Goal: Transaction & Acquisition: Purchase product/service

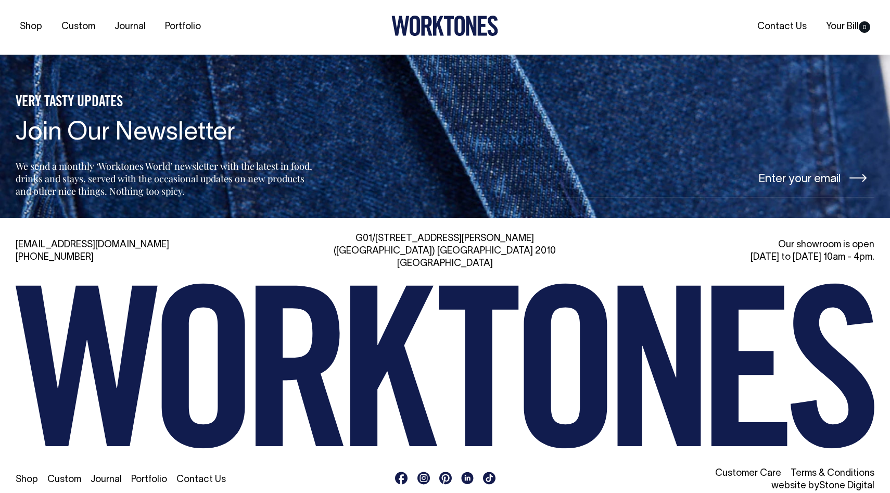
scroll to position [2572, 0]
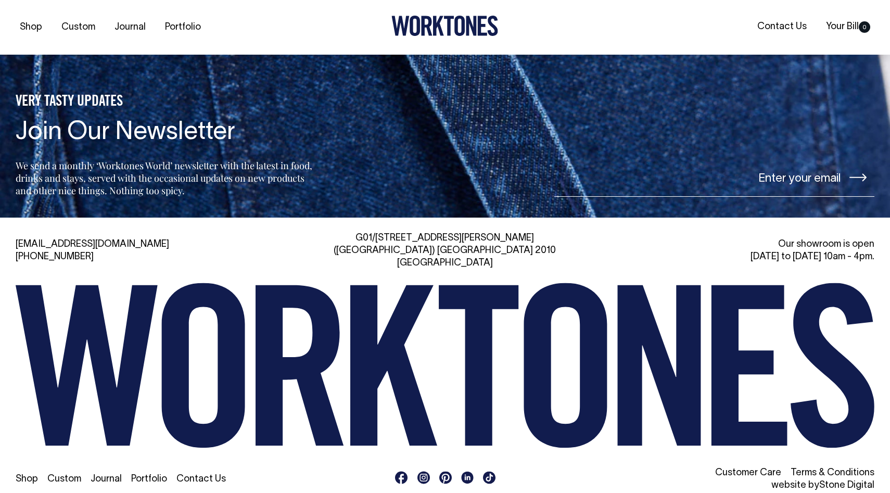
click at [69, 455] on link "Custom" at bounding box center [64, 479] width 34 height 9
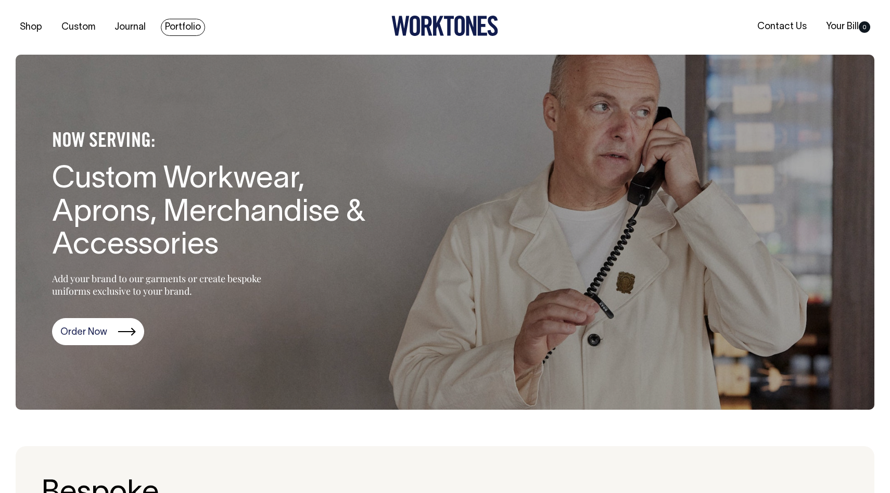
click at [181, 25] on link "Portfolio" at bounding box center [183, 27] width 44 height 17
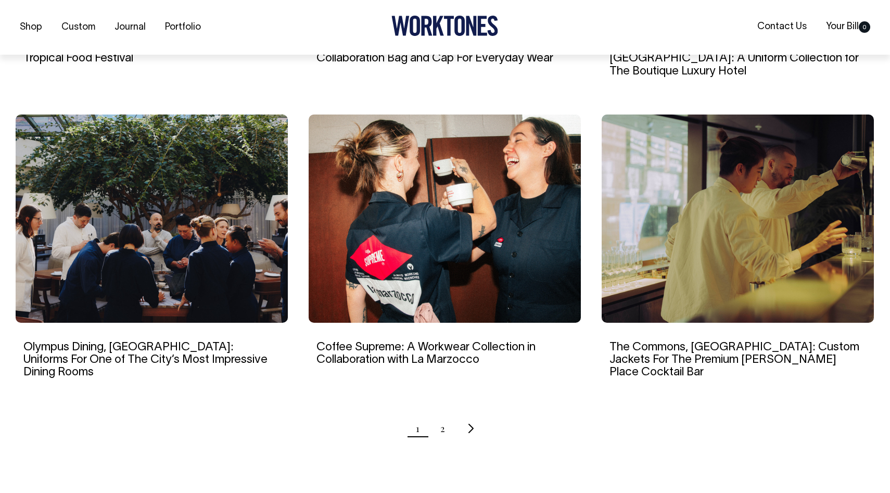
scroll to position [930, 0]
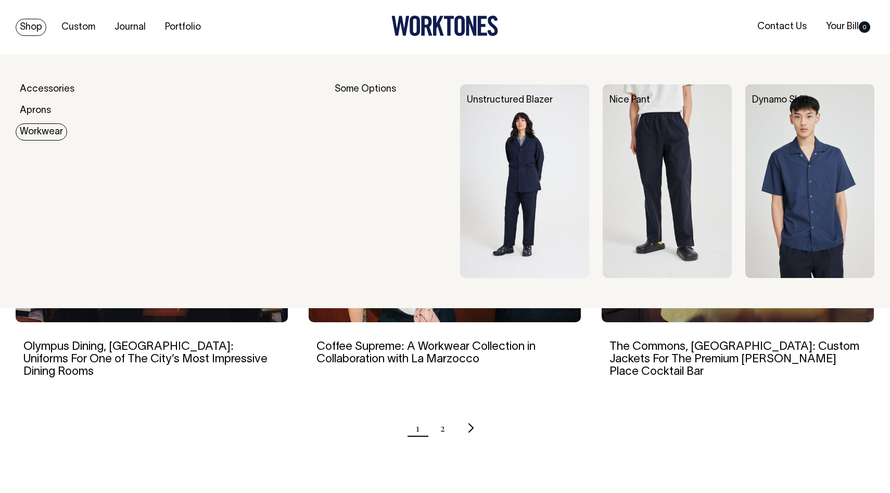
click at [39, 129] on link "Workwear" at bounding box center [42, 131] width 52 height 17
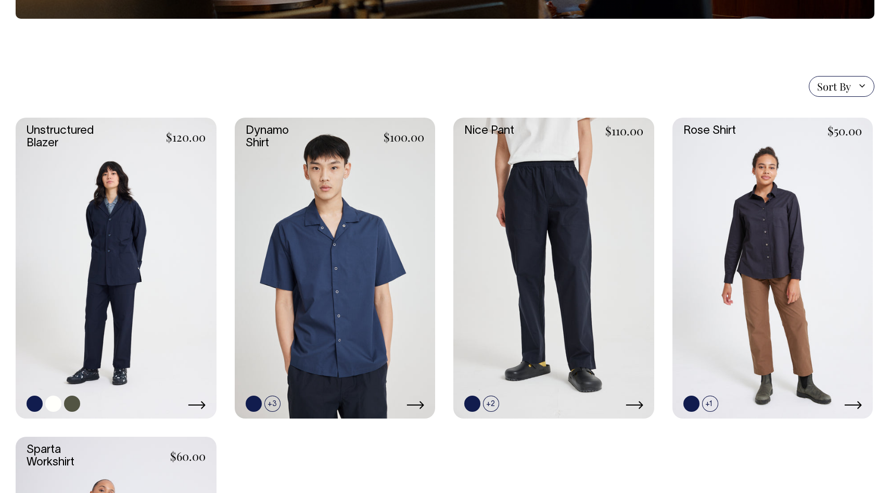
scroll to position [231, 0]
click at [53, 400] on link at bounding box center [53, 403] width 16 height 16
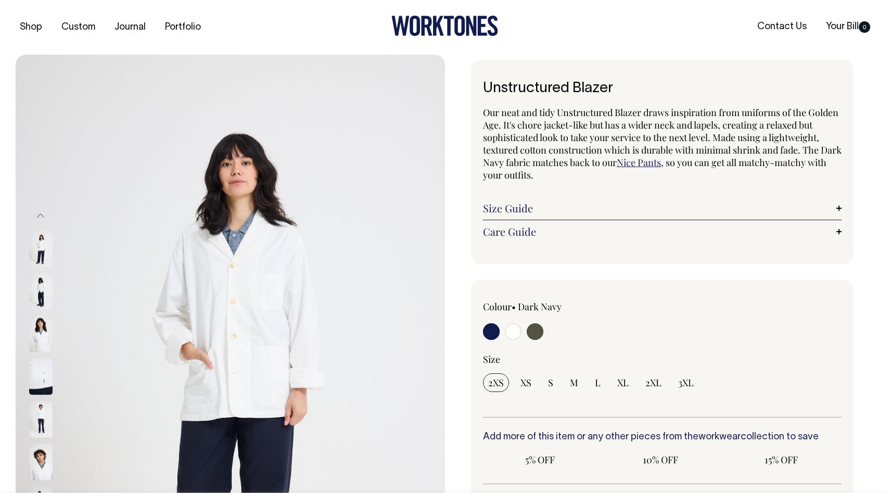
radio input "true"
select select "Off-White"
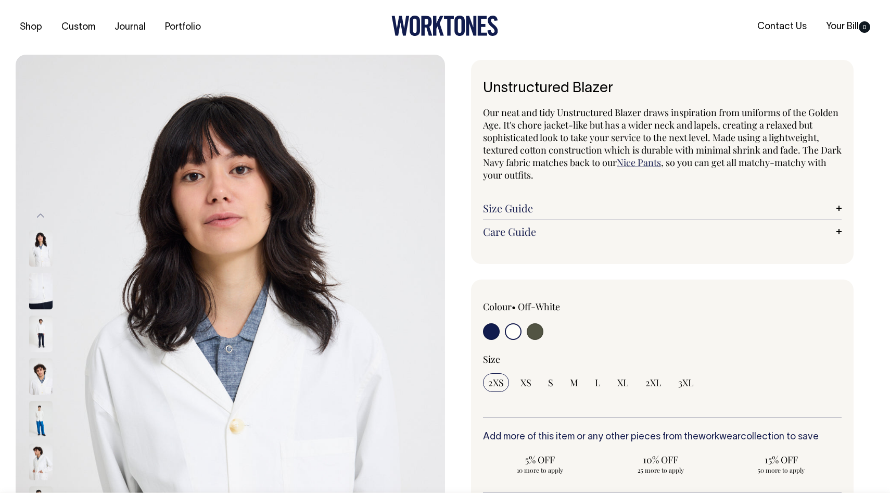
click at [539, 331] on input "radio" at bounding box center [535, 331] width 17 height 17
radio input "true"
select select "Olive"
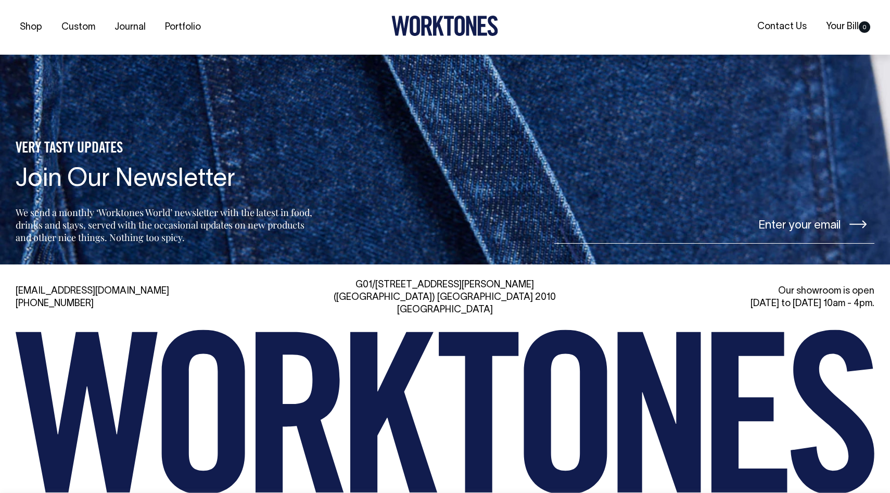
scroll to position [1596, 0]
